Goal: Task Accomplishment & Management: Use online tool/utility

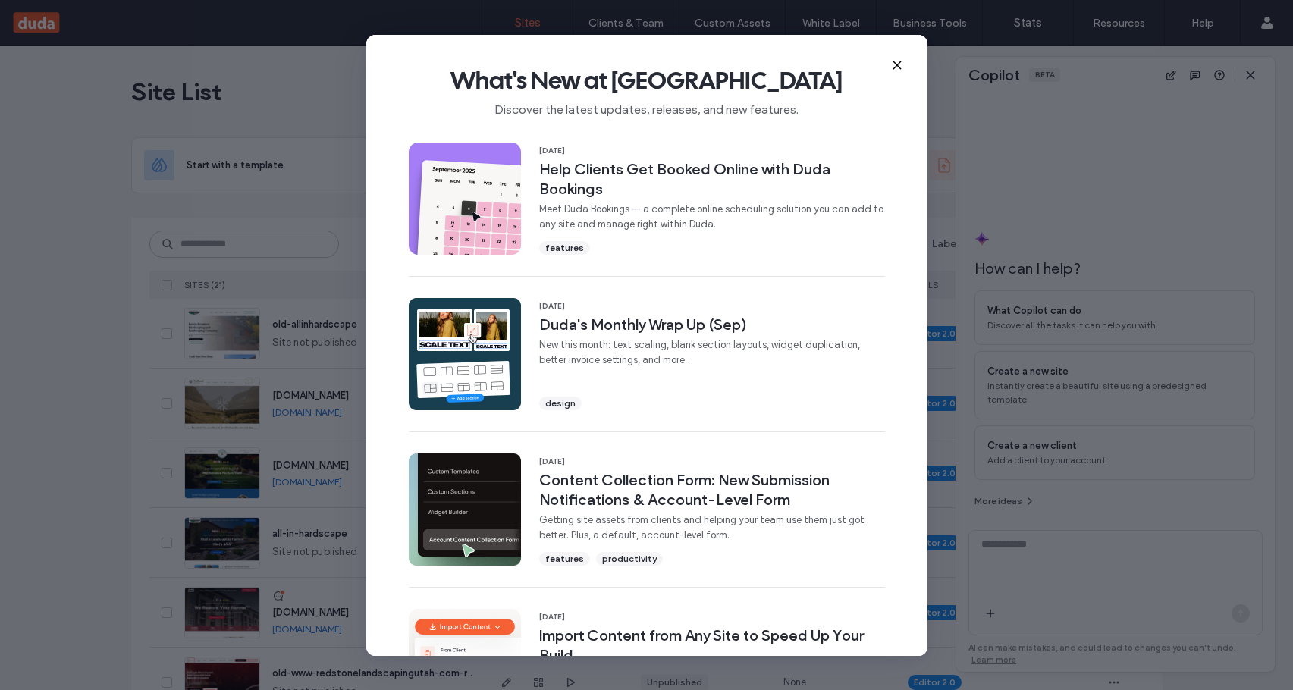
drag, startPoint x: 896, startPoint y: 66, endPoint x: 1071, endPoint y: 64, distance: 175.2
click at [896, 66] on use at bounding box center [896, 64] width 7 height 7
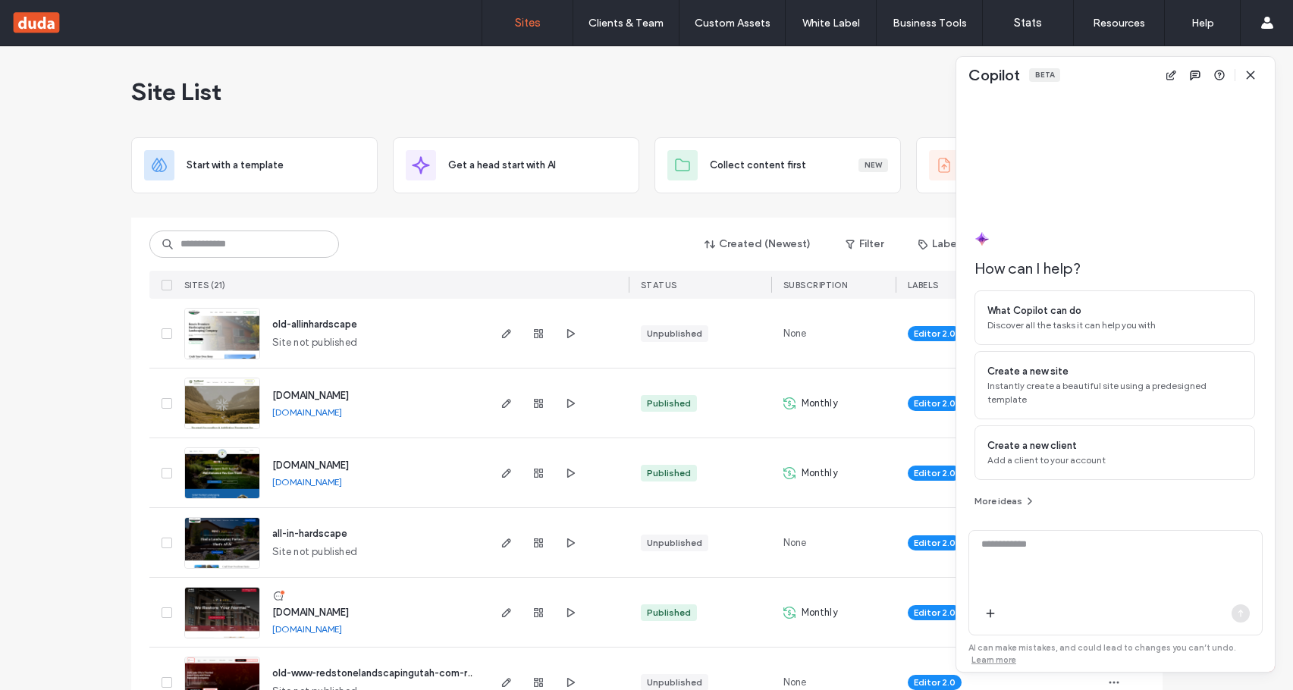
click at [1244, 74] on icon "button" at bounding box center [1250, 75] width 12 height 12
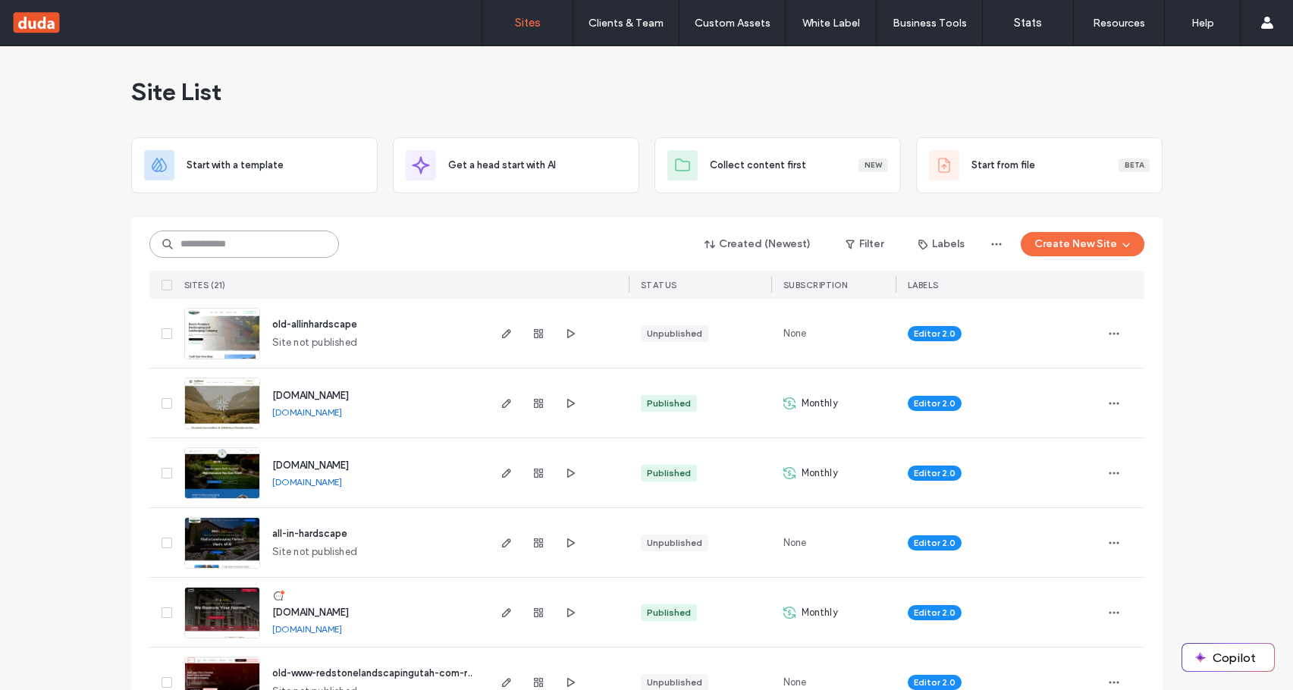
click at [278, 236] on input at bounding box center [244, 244] width 190 height 27
paste input "********"
type input "********"
click at [381, 237] on div "******** Created (Newest) Filter Labels Create New Site" at bounding box center [646, 244] width 995 height 29
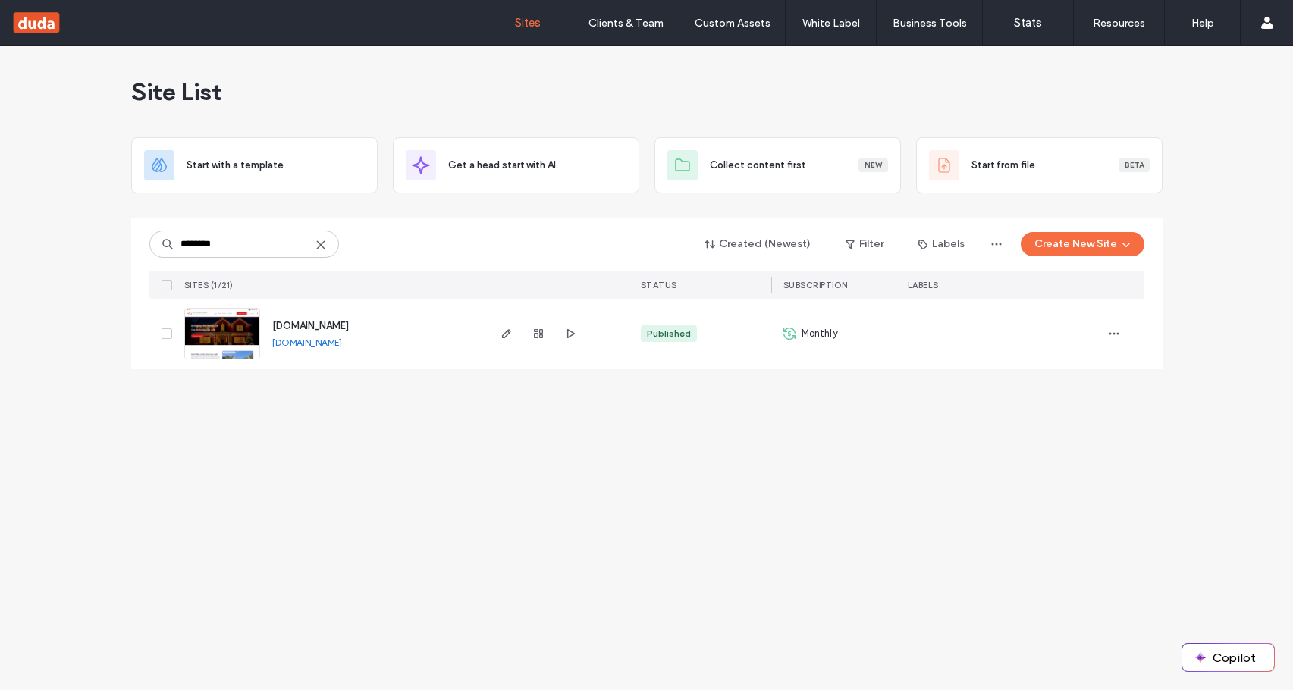
click at [501, 343] on div at bounding box center [538, 334] width 82 height 70
click at [502, 339] on icon "button" at bounding box center [507, 334] width 12 height 12
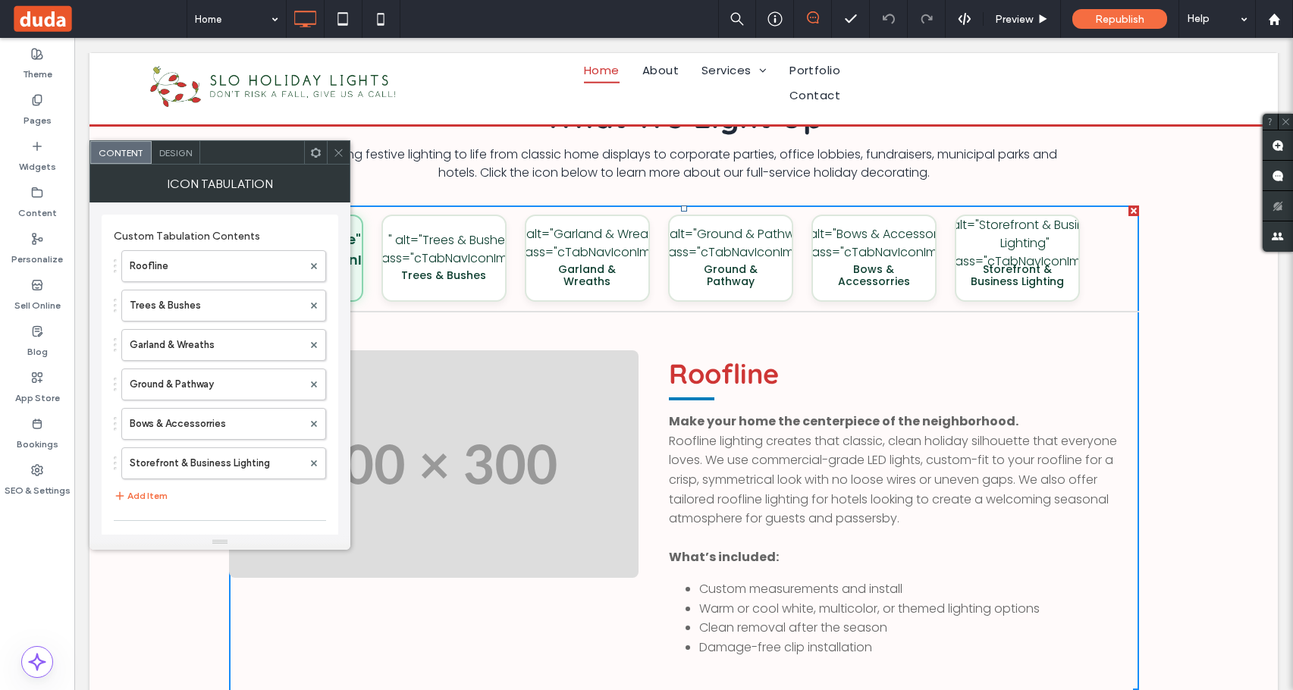
scroll to position [1593, 0]
click at [340, 151] on use at bounding box center [338, 153] width 8 height 8
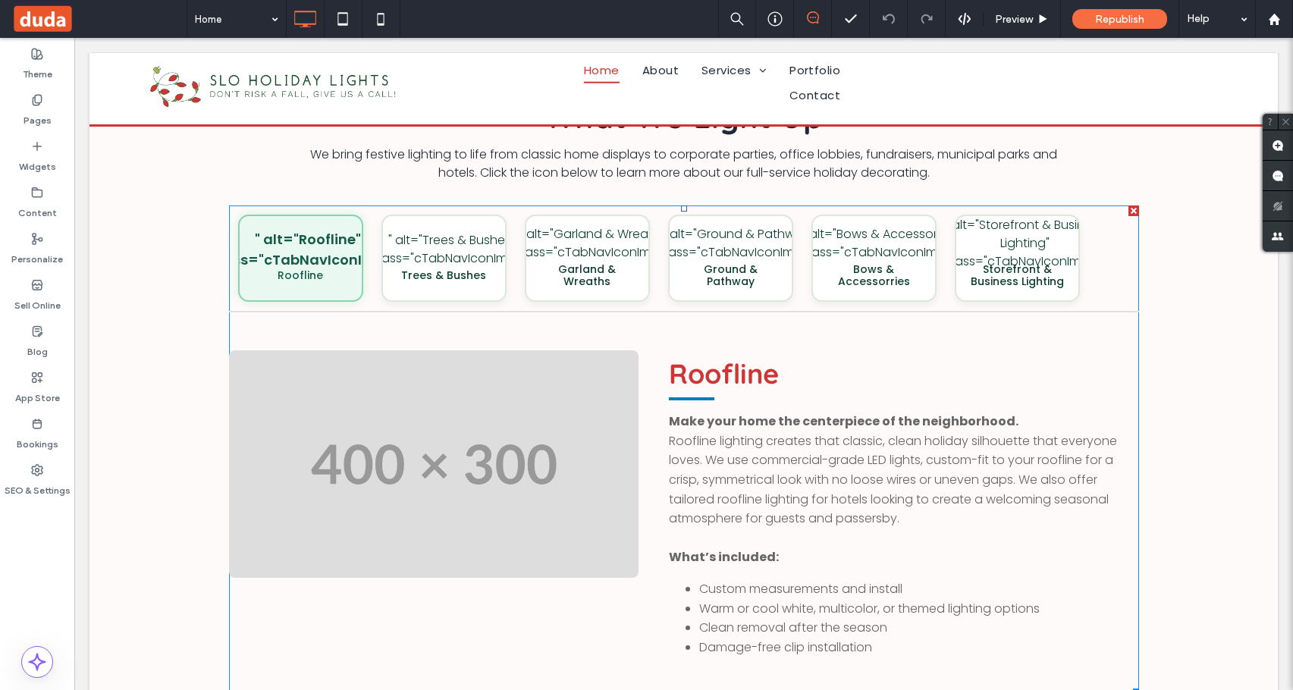
click at [721, 265] on span at bounding box center [684, 451] width 910 height 490
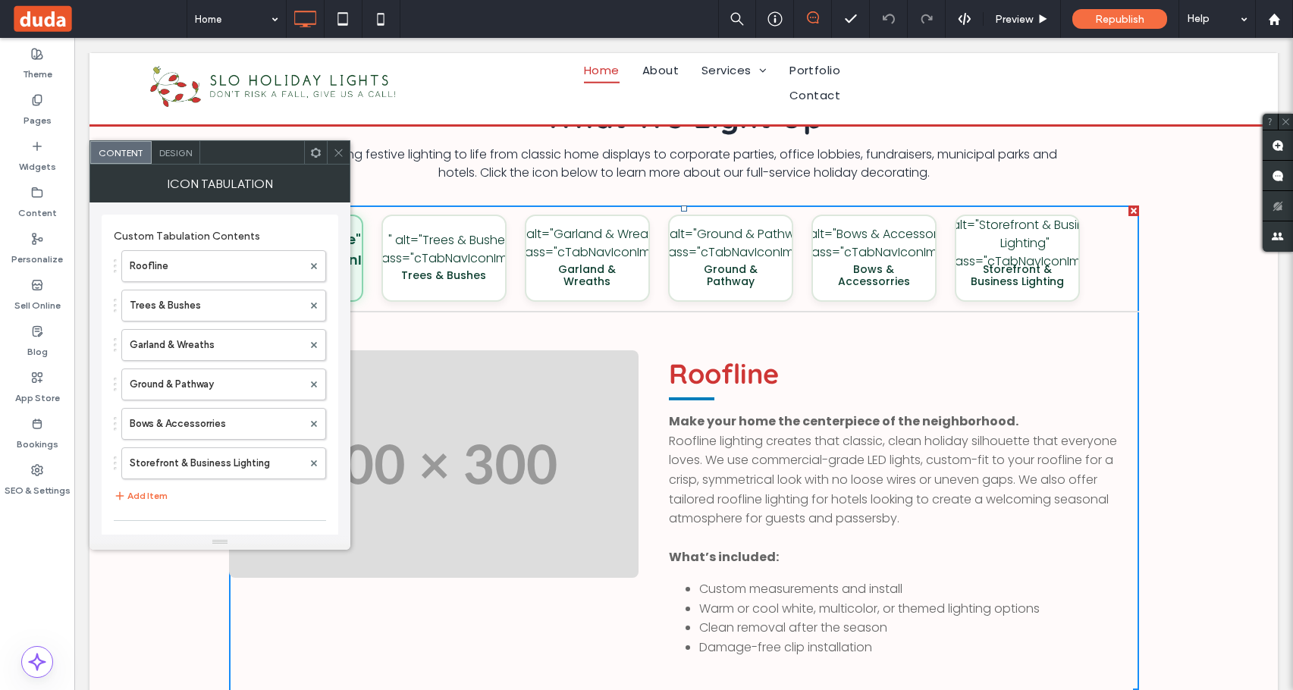
click at [306, 152] on div at bounding box center [315, 152] width 23 height 23
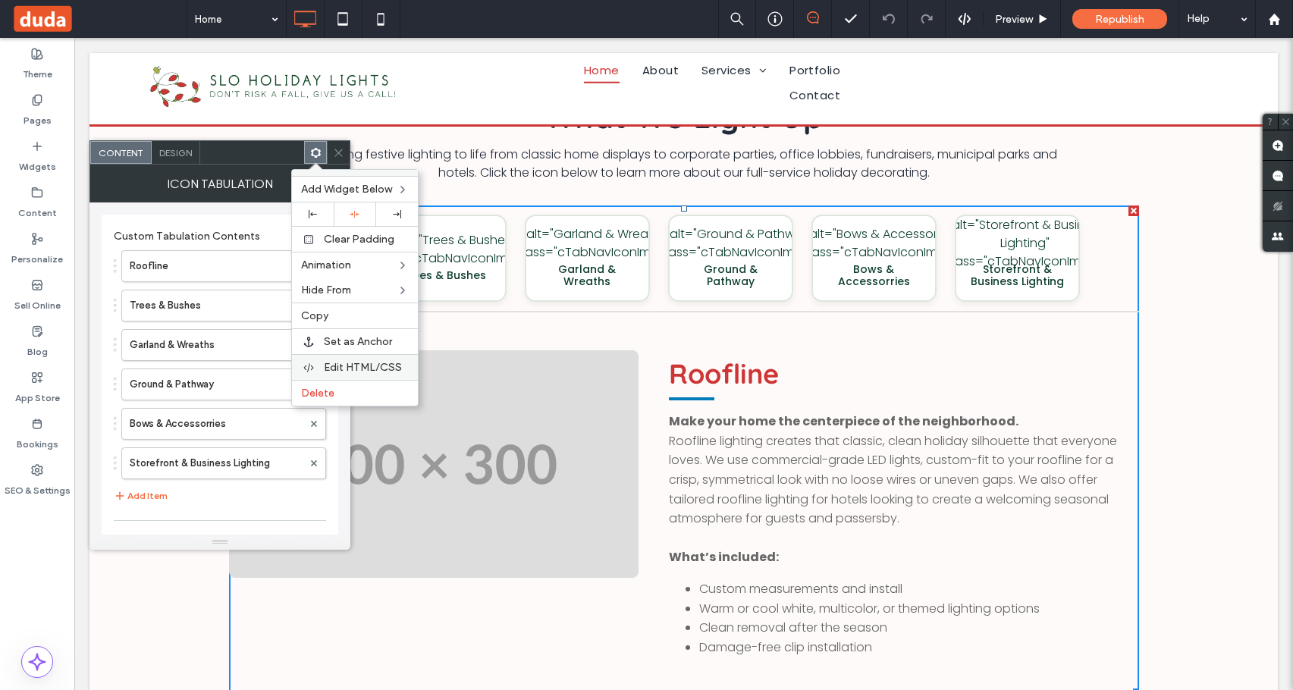
click at [359, 372] on span "Edit HTML/CSS" at bounding box center [363, 367] width 78 height 13
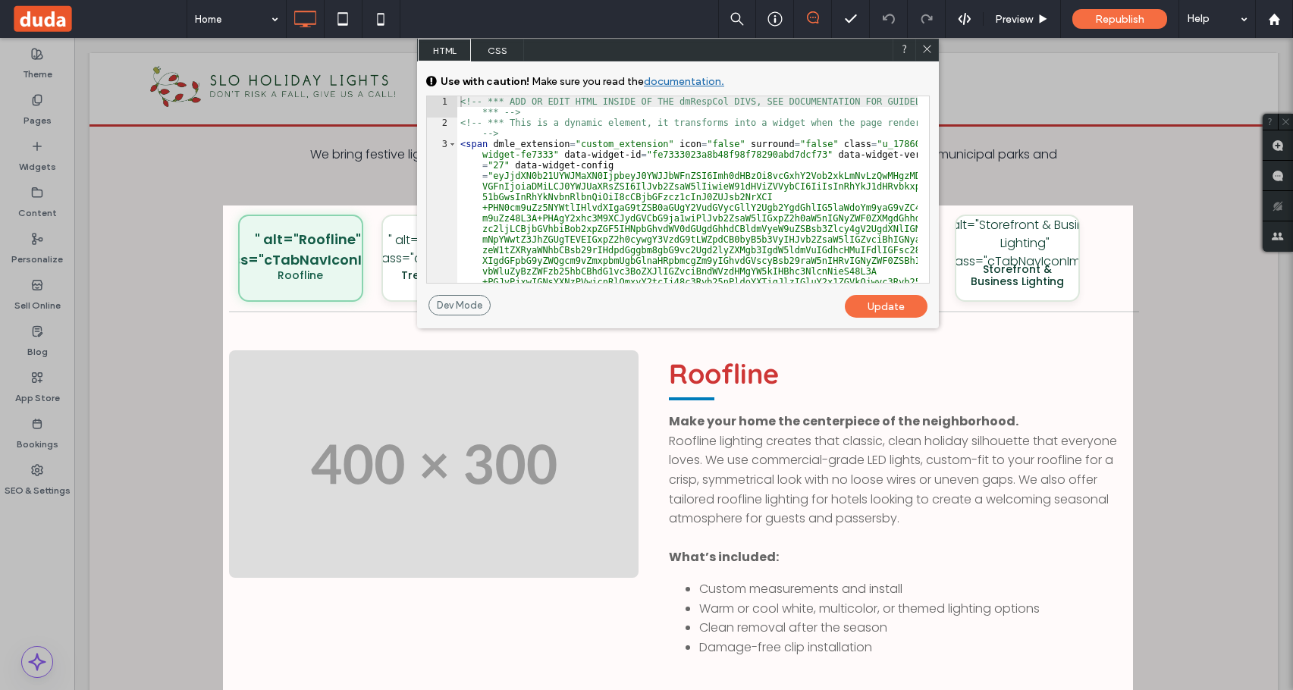
scroll to position [0, 0]
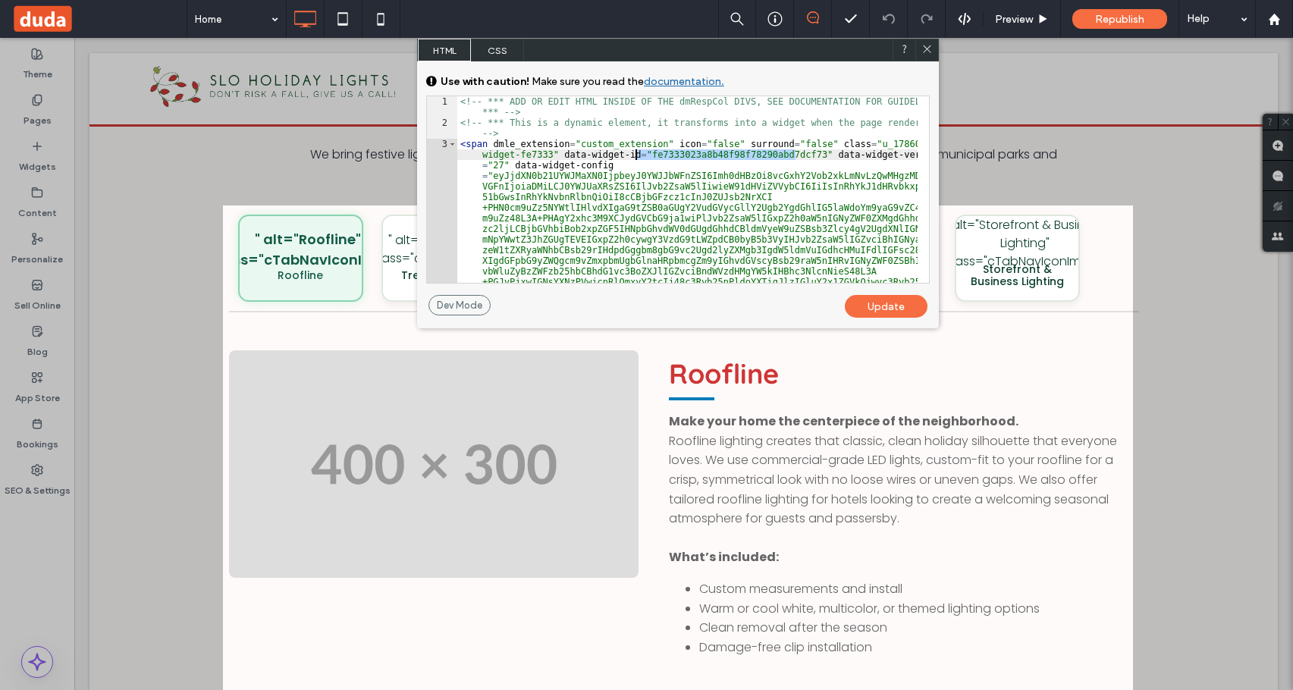
click at [923, 58] on div at bounding box center [926, 50] width 23 height 23
click at [930, 49] on icon at bounding box center [926, 48] width 11 height 11
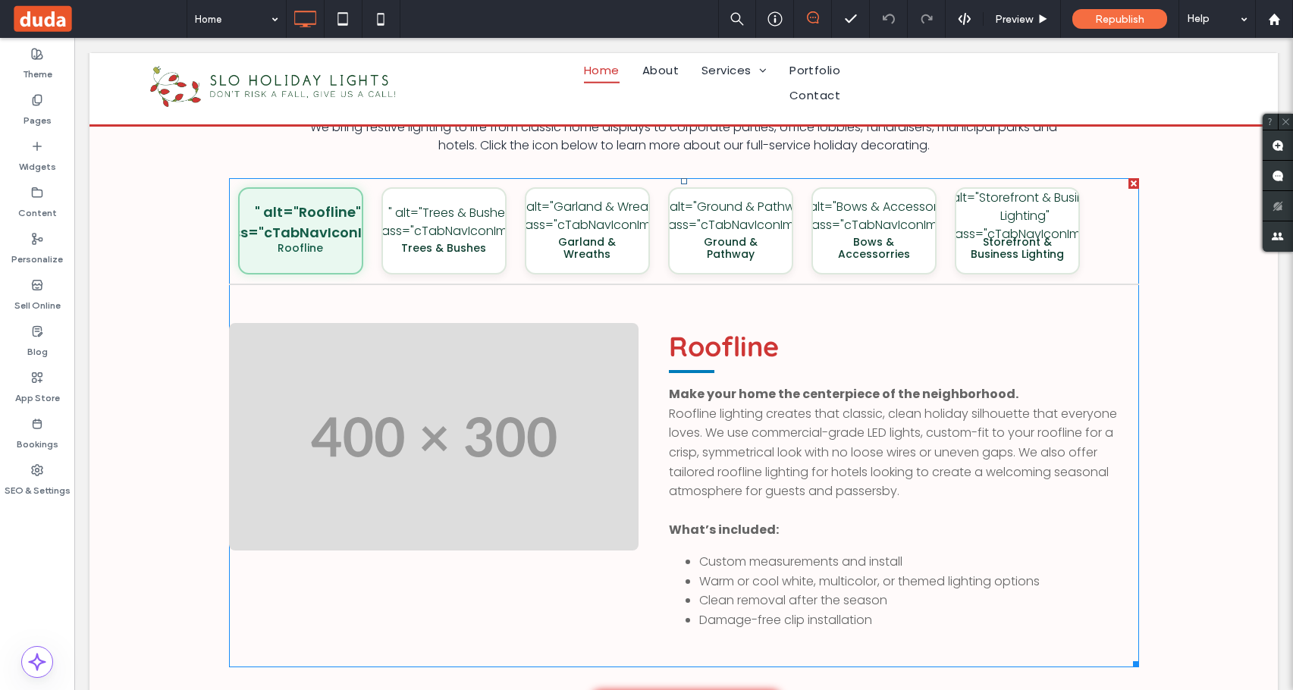
scroll to position [1593, 0]
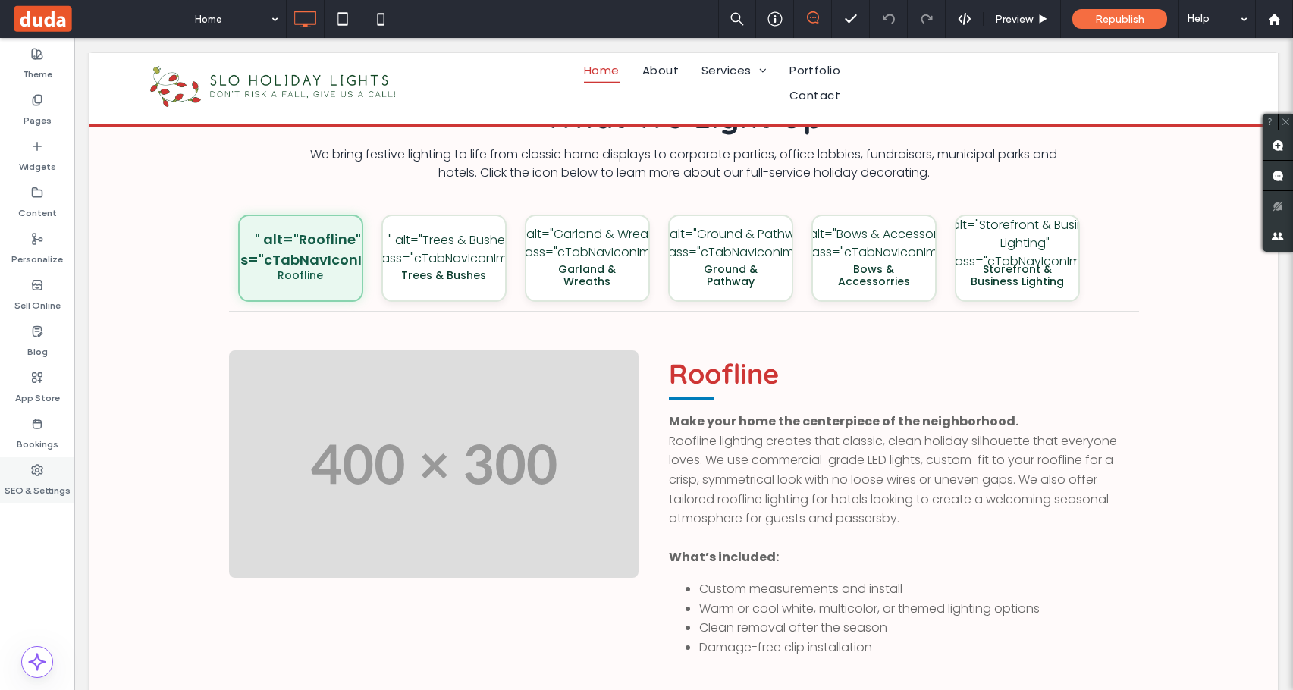
click at [39, 481] on label "SEO & Settings" at bounding box center [38, 486] width 66 height 21
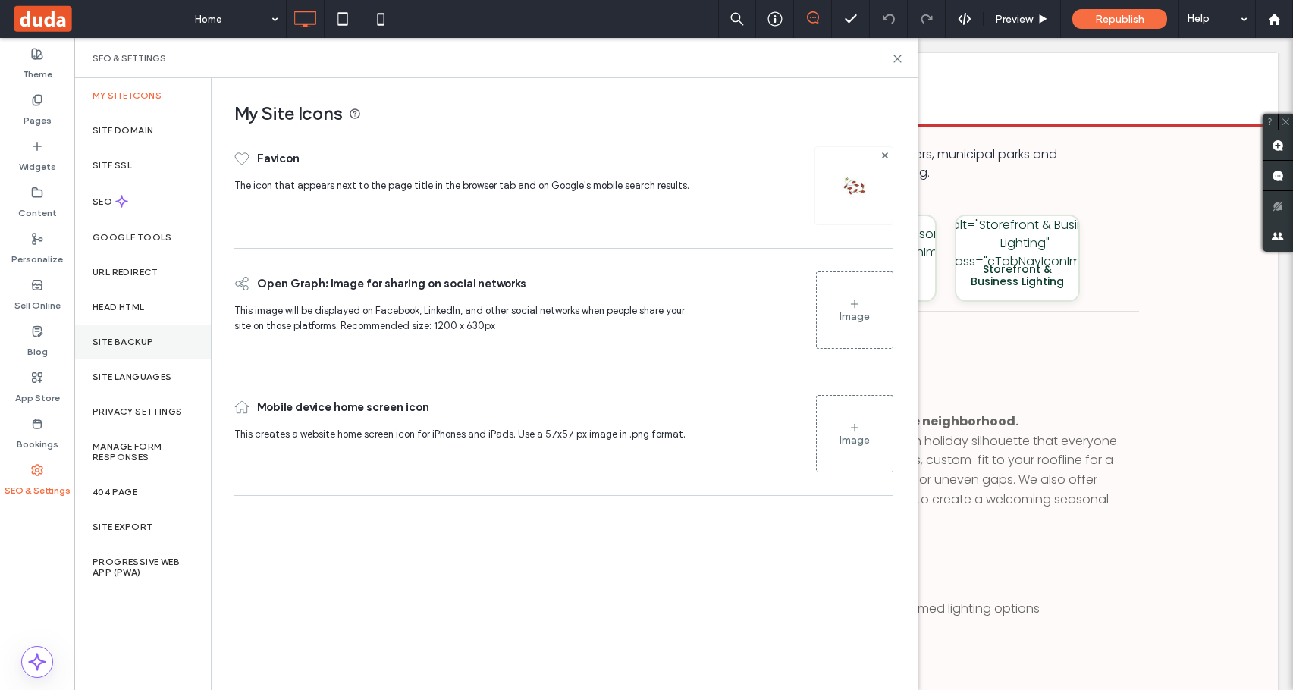
click at [171, 344] on div "Site Backup" at bounding box center [142, 342] width 137 height 35
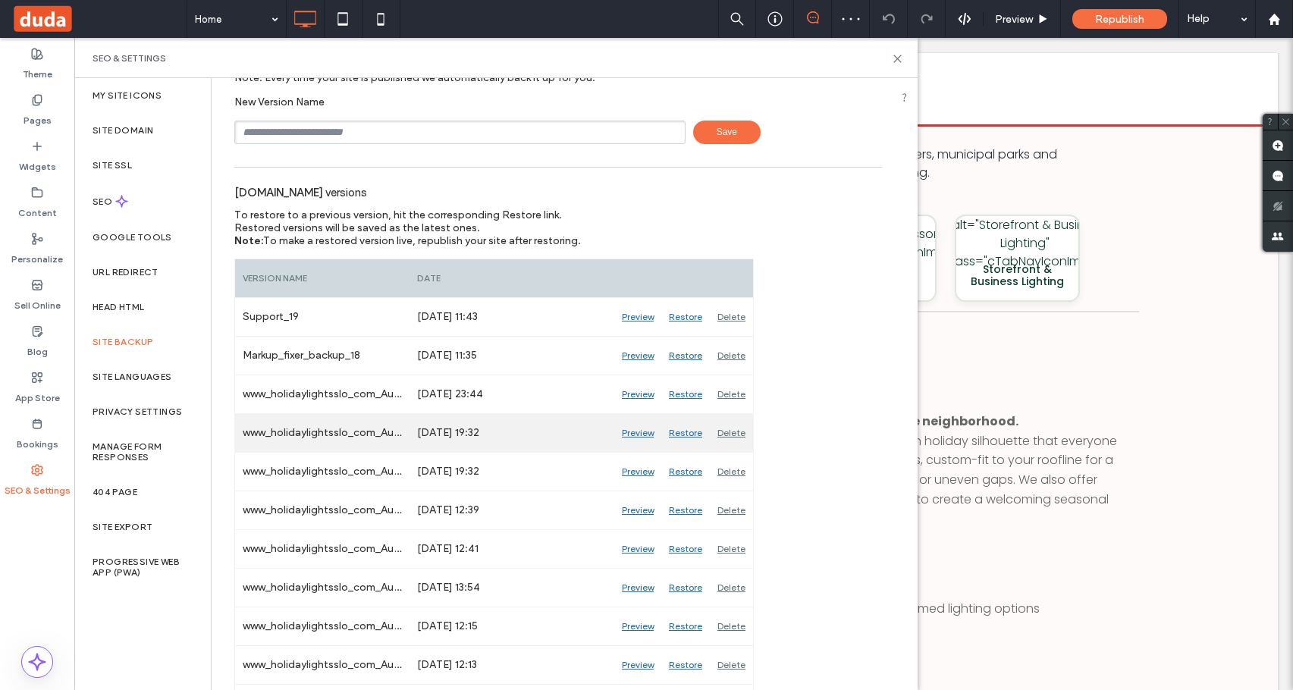
scroll to position [152, 0]
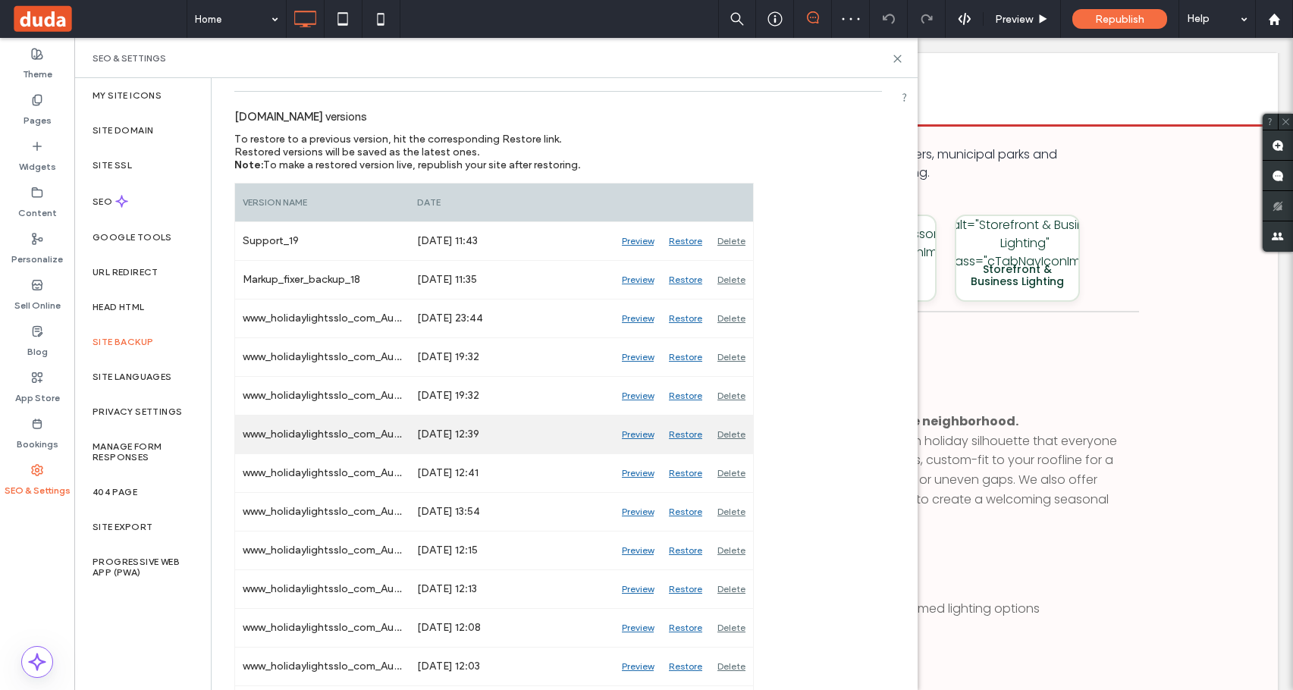
click at [627, 432] on div "Preview" at bounding box center [637, 435] width 47 height 38
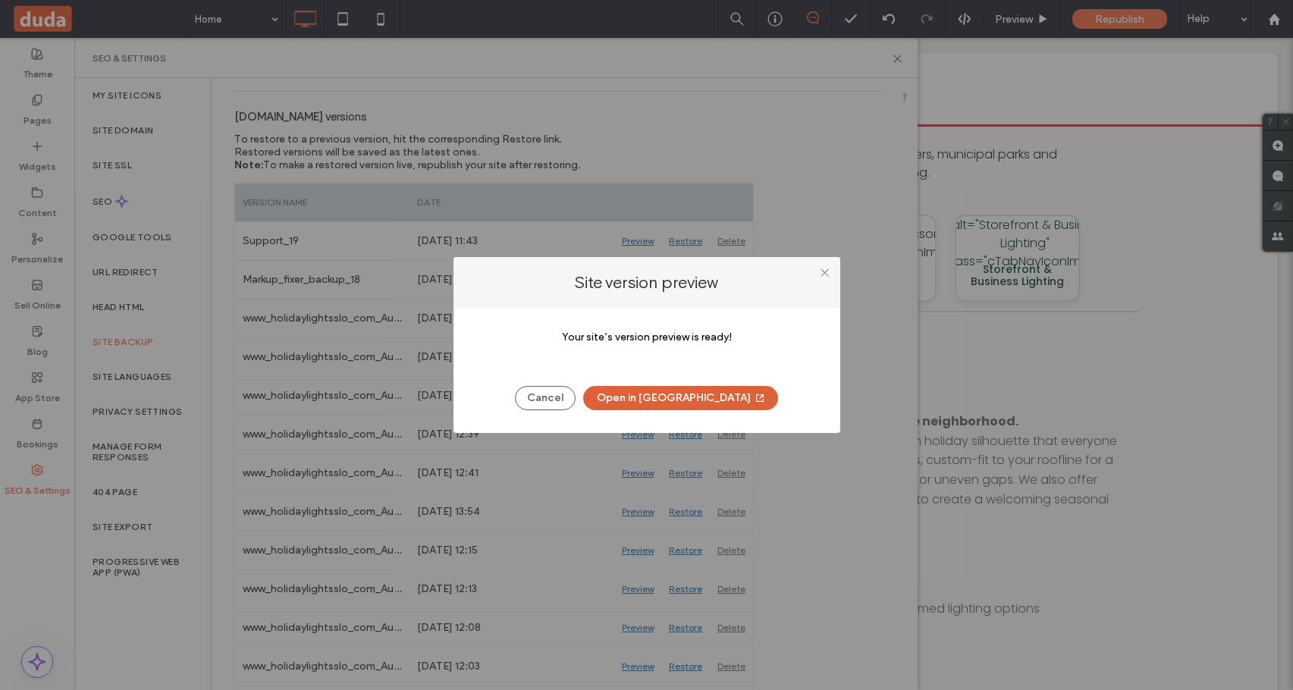
click at [695, 400] on button "Open in New Tab" at bounding box center [680, 398] width 195 height 24
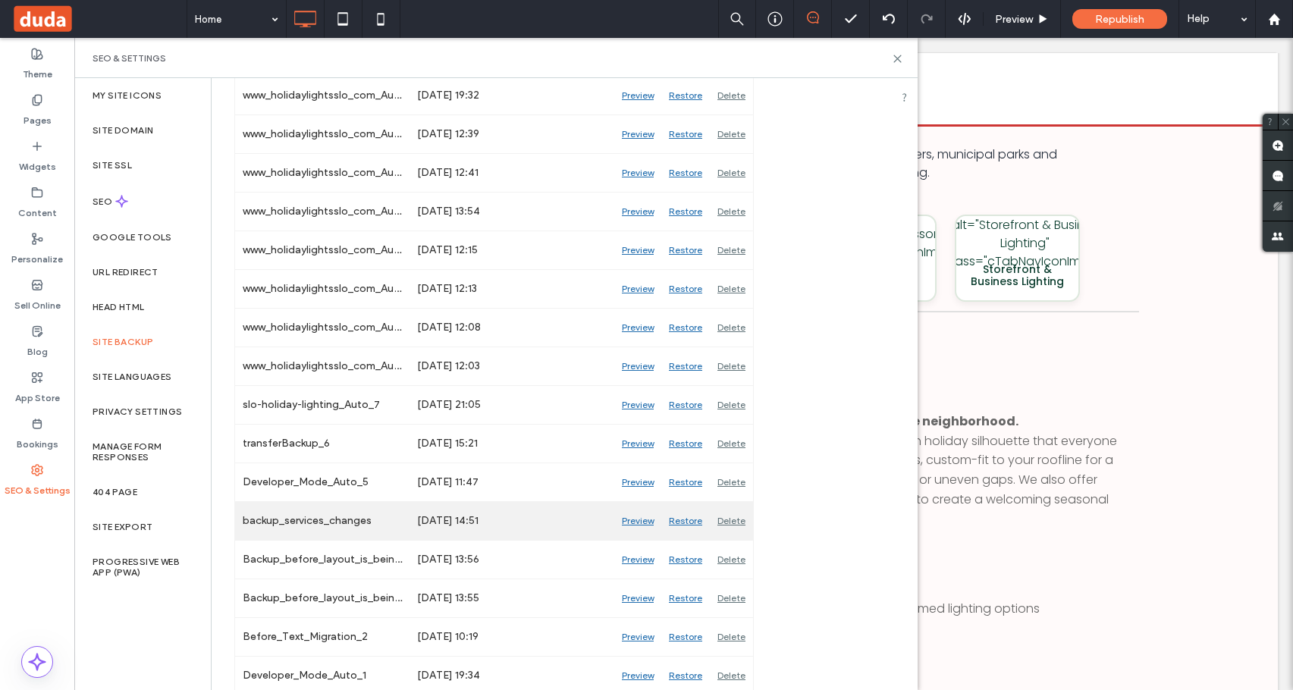
scroll to position [455, 0]
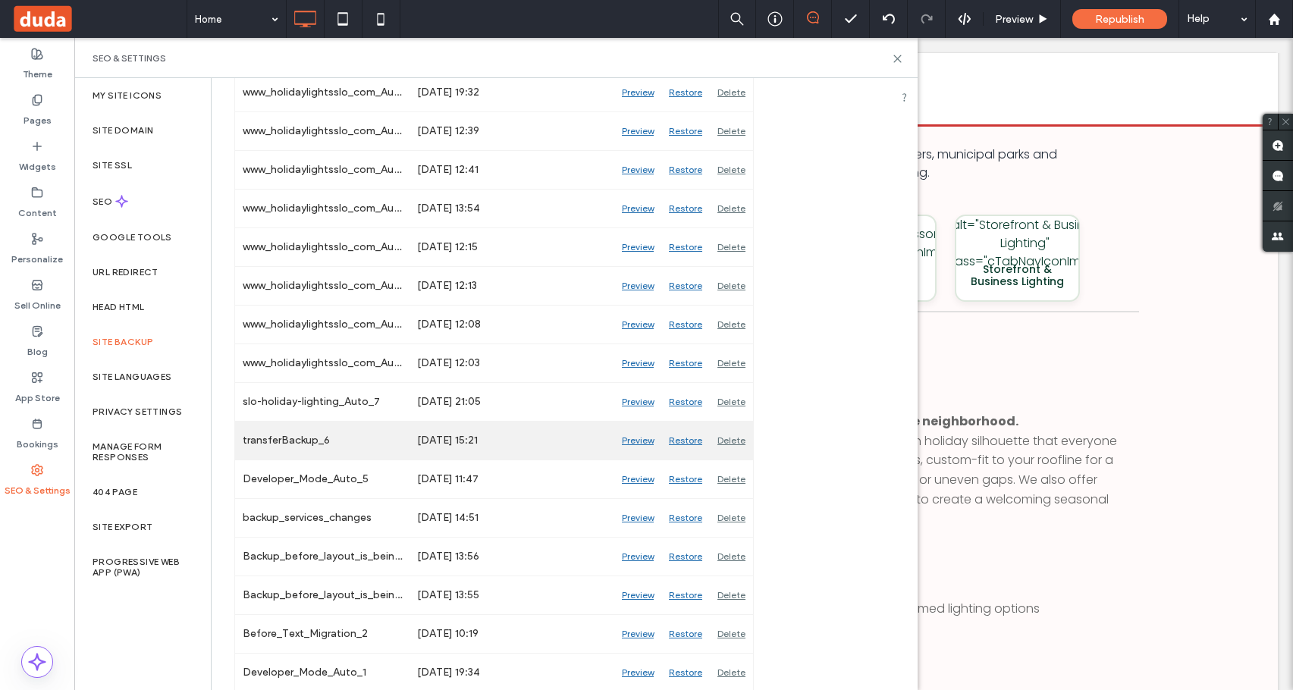
click at [636, 450] on div "Preview" at bounding box center [637, 441] width 47 height 38
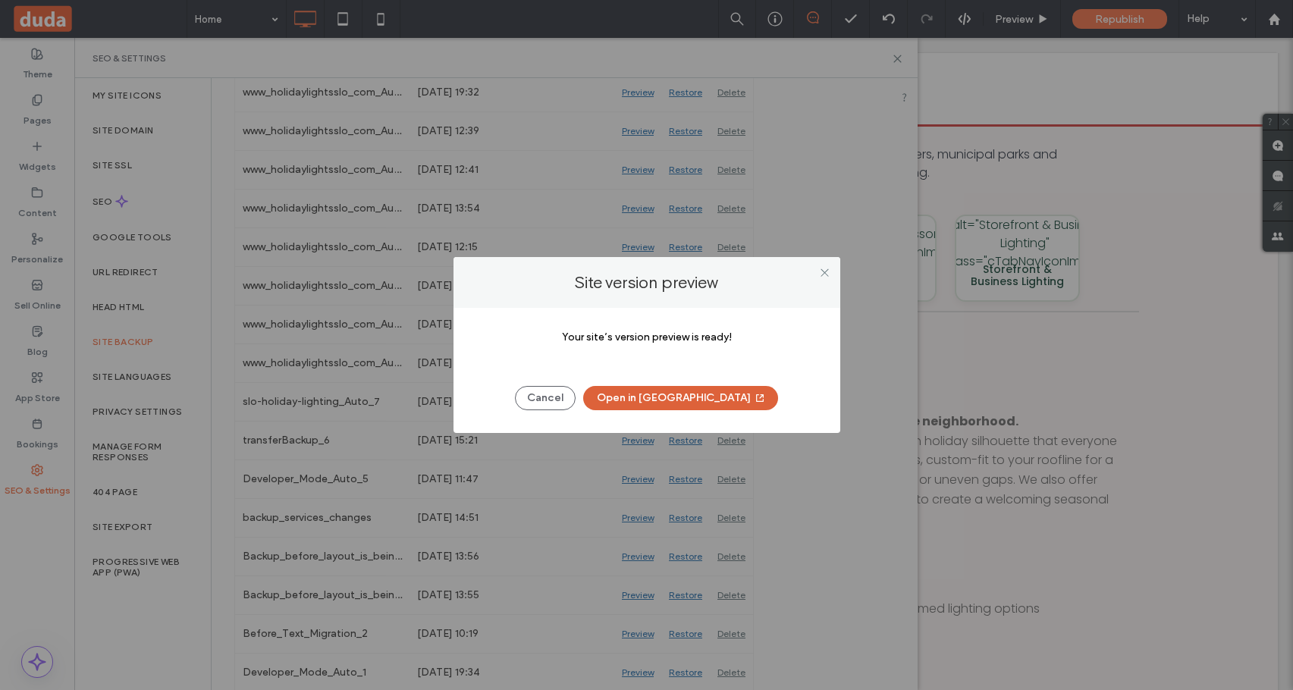
click at [687, 405] on button "Open in New Tab" at bounding box center [680, 398] width 195 height 24
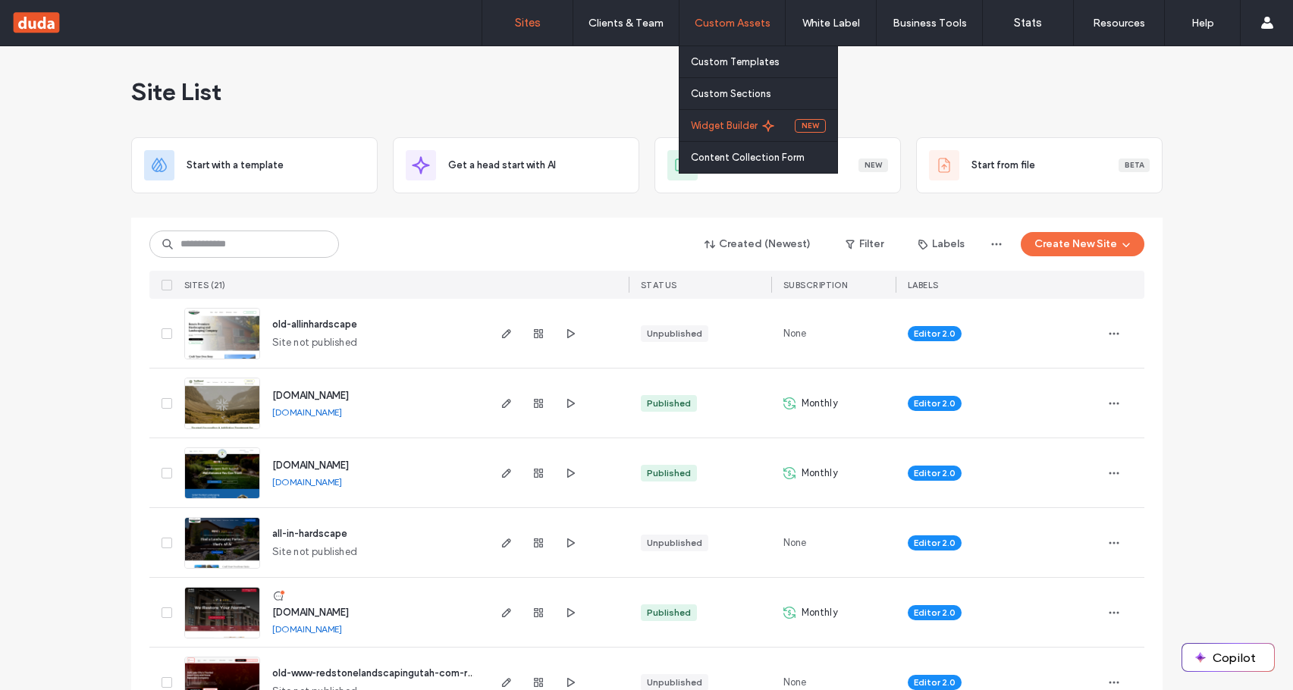
click at [732, 137] on link "Widget Builder" at bounding box center [743, 125] width 104 height 31
